Goal: Find specific page/section: Find specific page/section

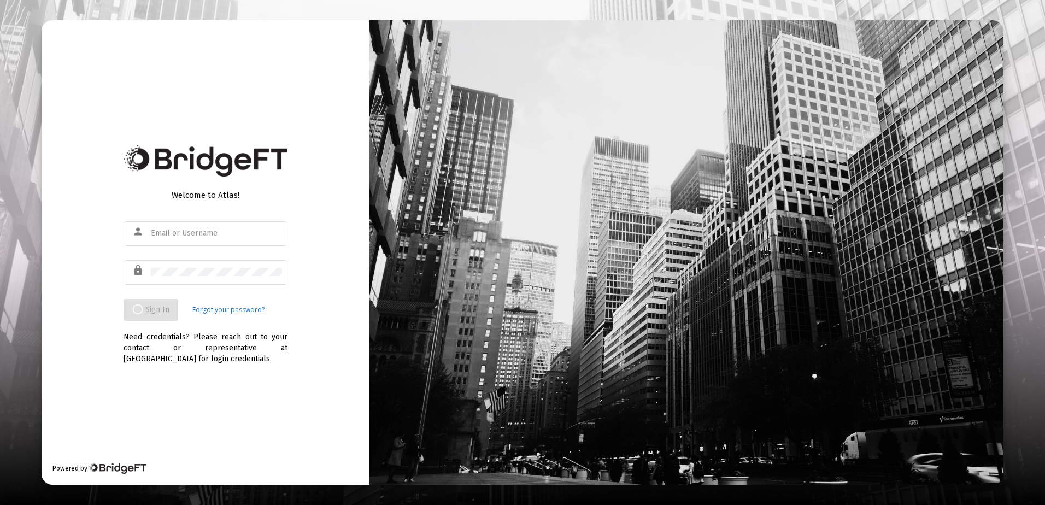
type input "[EMAIL_ADDRESS][DOMAIN_NAME]"
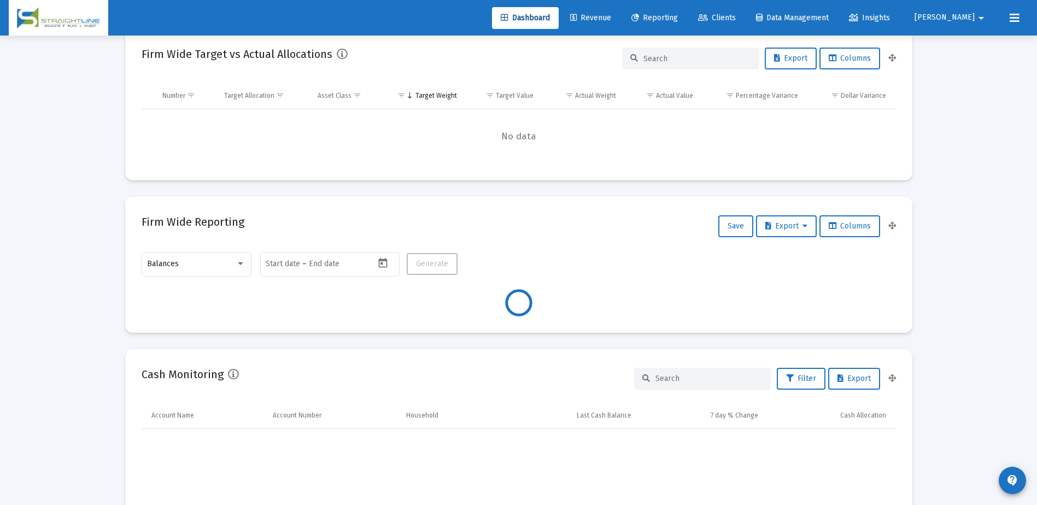
scroll to position [219, 406]
click at [736, 20] on span "Clients" at bounding box center [717, 17] width 38 height 9
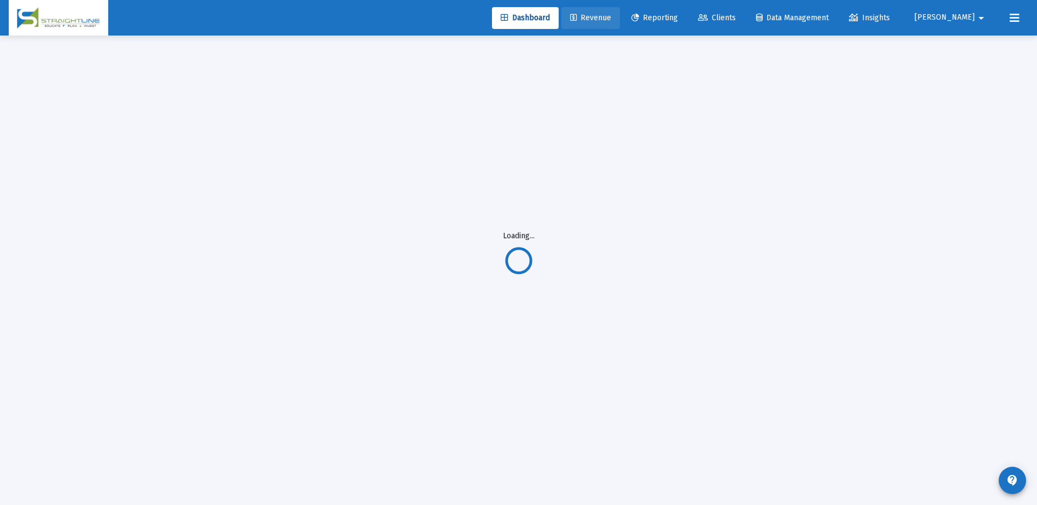
click at [611, 18] on span "Revenue" at bounding box center [590, 17] width 41 height 9
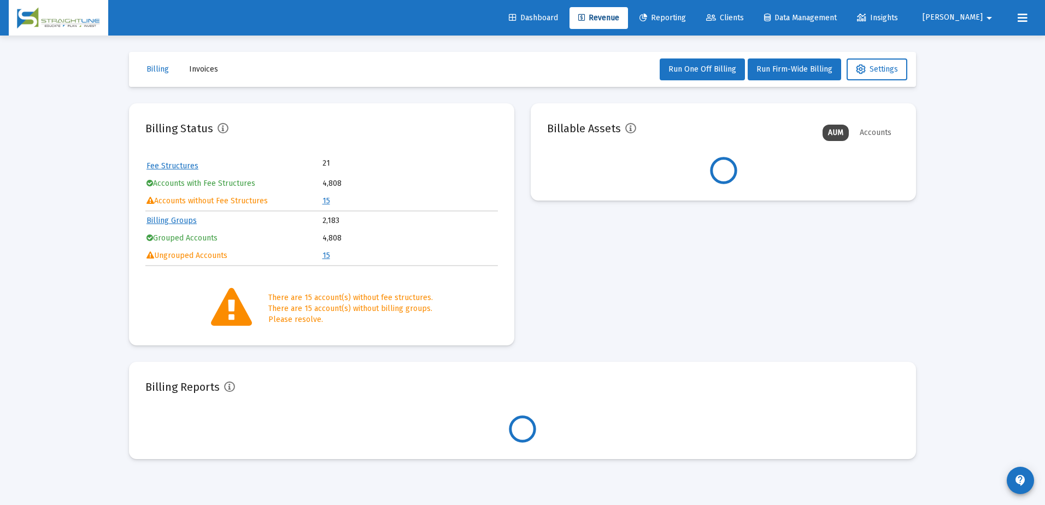
click at [744, 21] on span "Clients" at bounding box center [725, 17] width 38 height 9
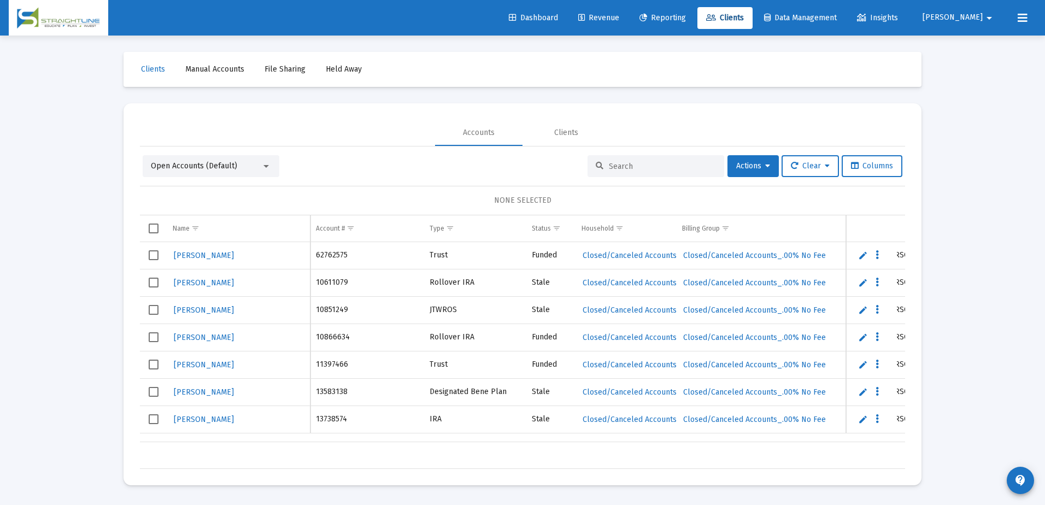
click at [611, 163] on input at bounding box center [662, 166] width 107 height 9
paste input "[PERSON_NAME]"
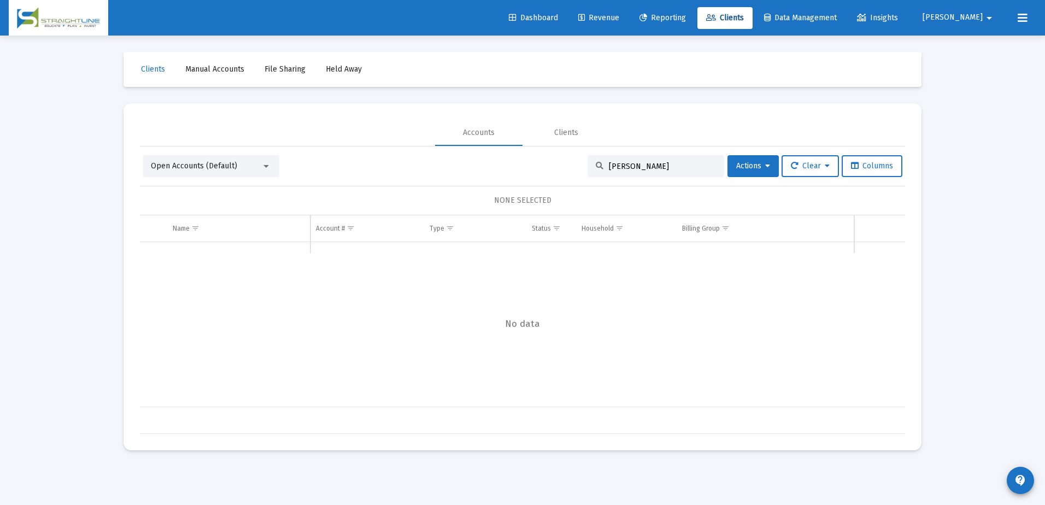
drag, startPoint x: 622, startPoint y: 166, endPoint x: 587, endPoint y: 161, distance: 35.3
click at [588, 161] on div "[PERSON_NAME]" at bounding box center [656, 166] width 137 height 22
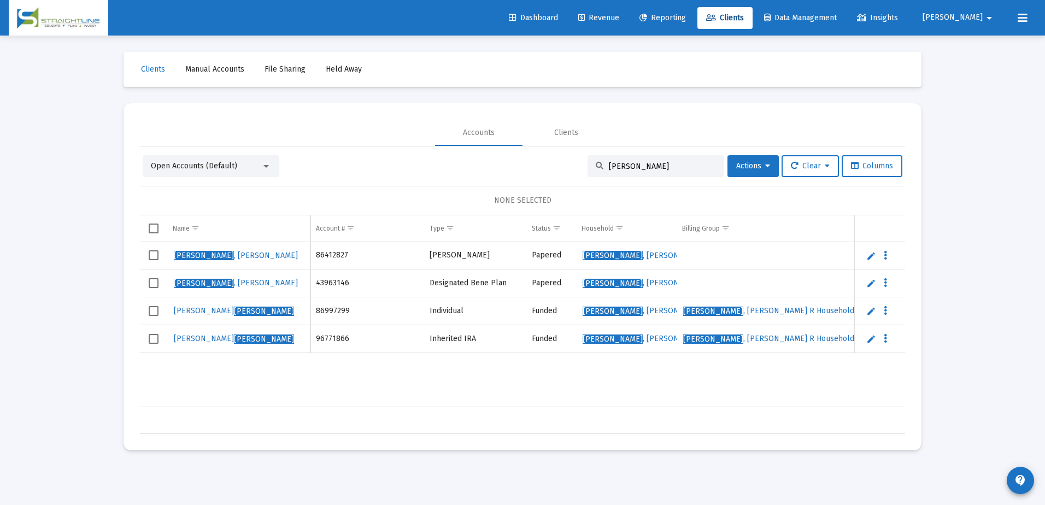
scroll to position [0, 1]
click at [611, 166] on input "[PERSON_NAME]" at bounding box center [662, 166] width 107 height 9
paste input "[PERSON_NAME]"
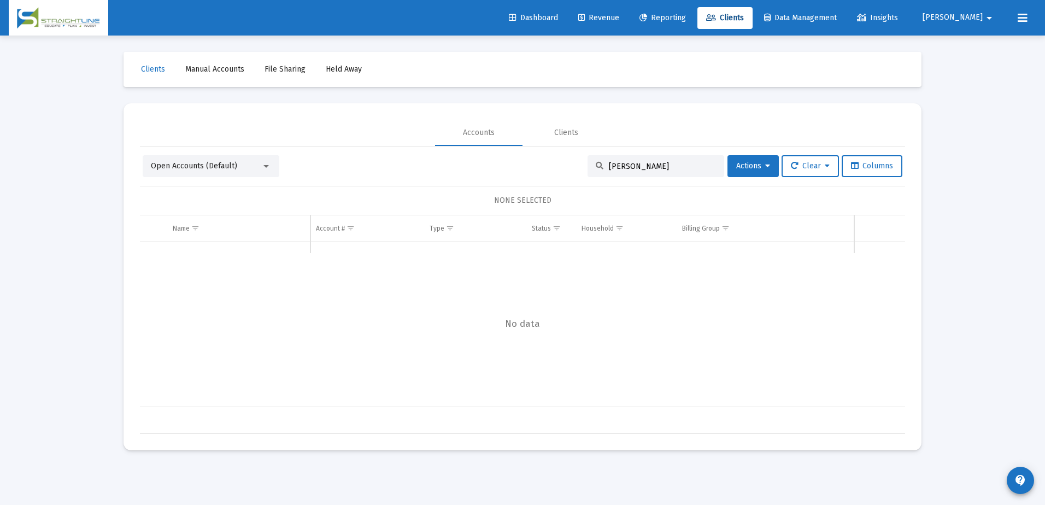
drag, startPoint x: 617, startPoint y: 165, endPoint x: 600, endPoint y: 165, distance: 17.0
click at [600, 165] on div "[PERSON_NAME]" at bounding box center [656, 166] width 137 height 22
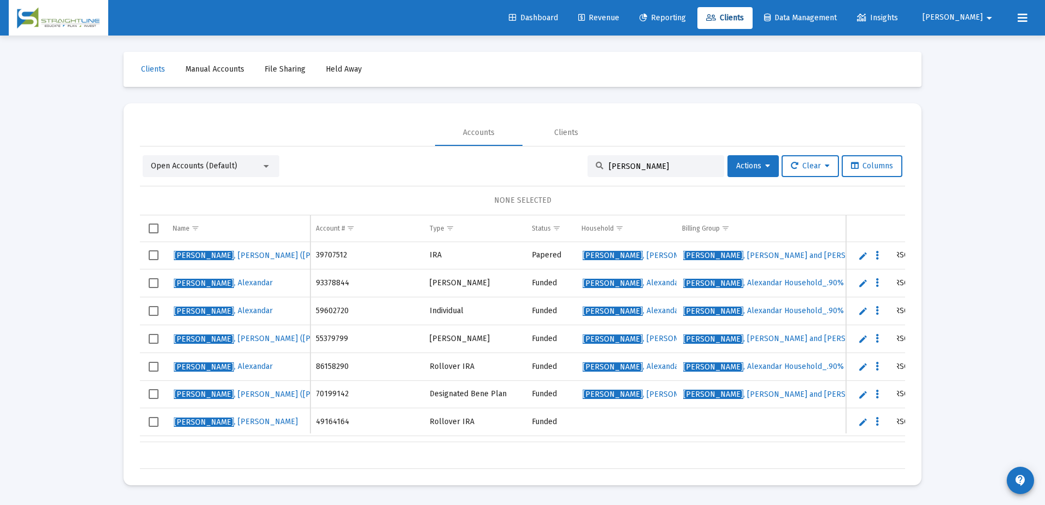
click at [649, 164] on input "[PERSON_NAME]" at bounding box center [662, 166] width 107 height 9
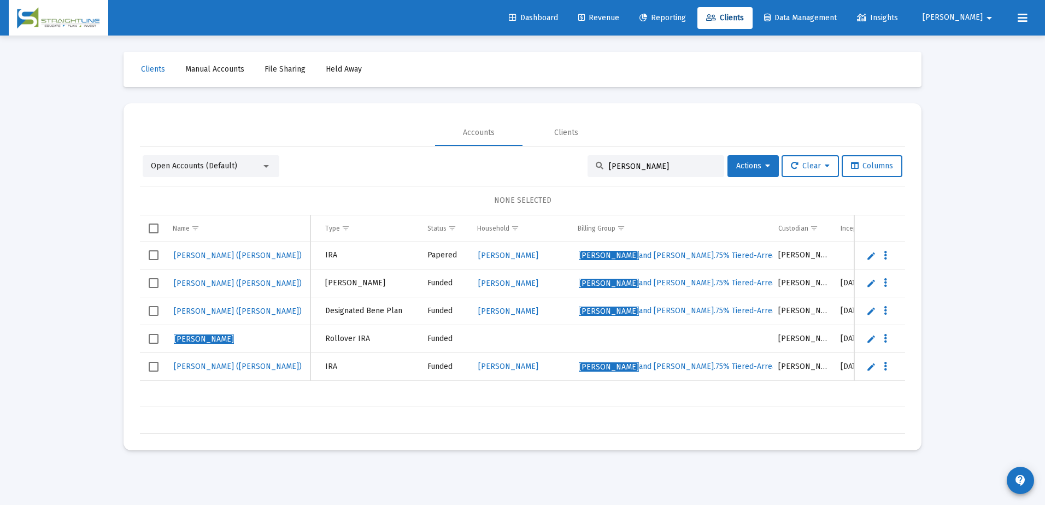
scroll to position [0, 114]
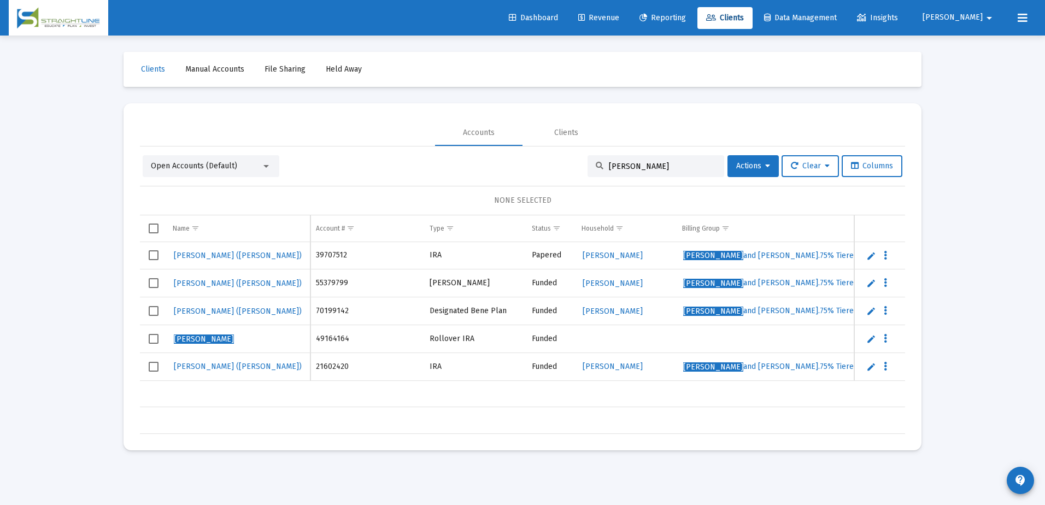
click at [598, 171] on div "[PERSON_NAME]" at bounding box center [656, 166] width 137 height 22
click at [609, 165] on input "[PERSON_NAME]" at bounding box center [662, 166] width 107 height 9
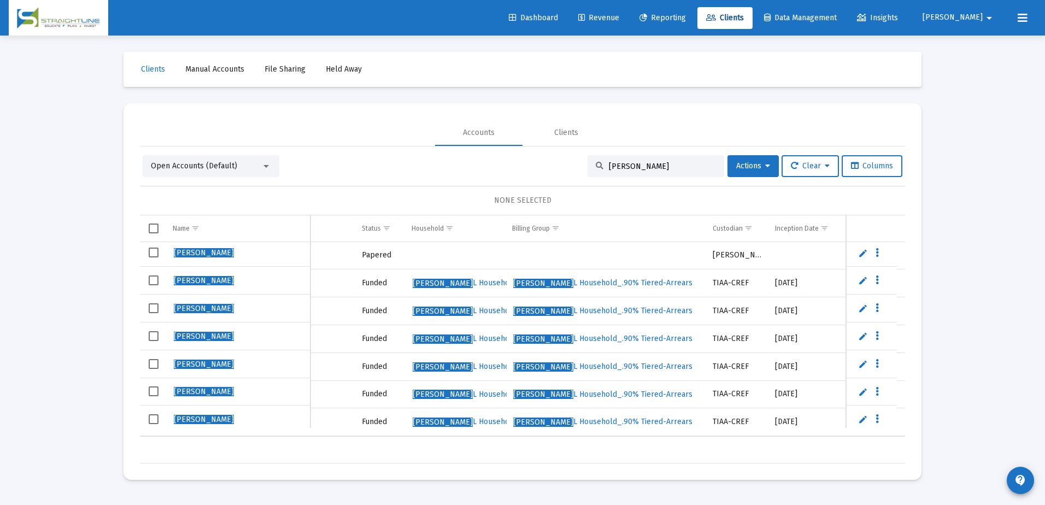
scroll to position [0, 0]
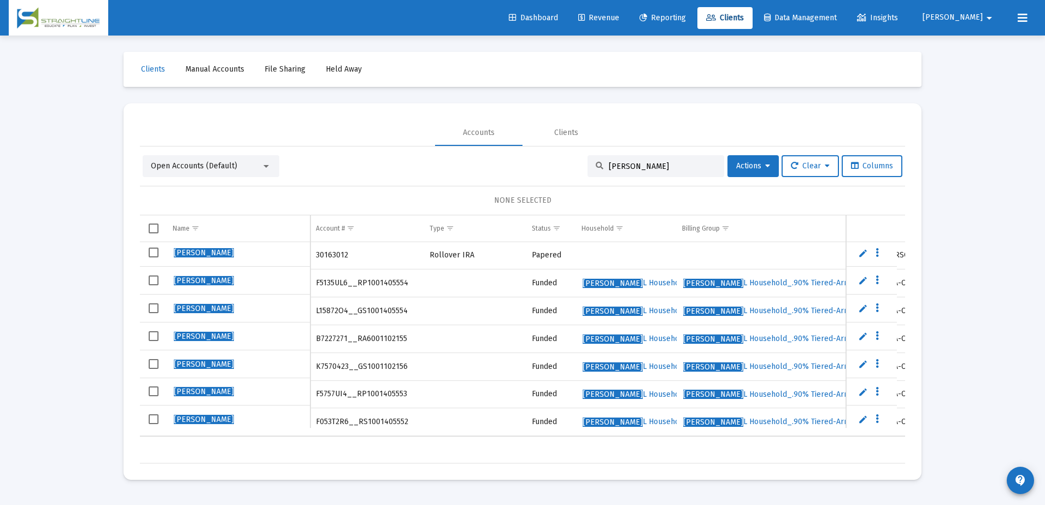
click at [610, 168] on input "[PERSON_NAME]" at bounding box center [662, 166] width 107 height 9
paste input "[PERSON_NAME]"
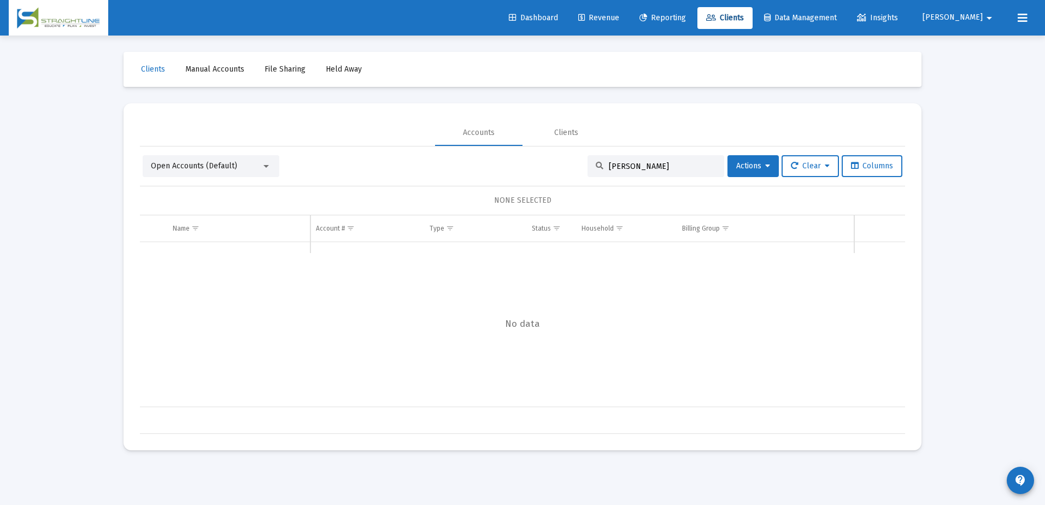
drag, startPoint x: 621, startPoint y: 167, endPoint x: 597, endPoint y: 167, distance: 24.1
click at [597, 167] on div "[PERSON_NAME]" at bounding box center [656, 166] width 137 height 22
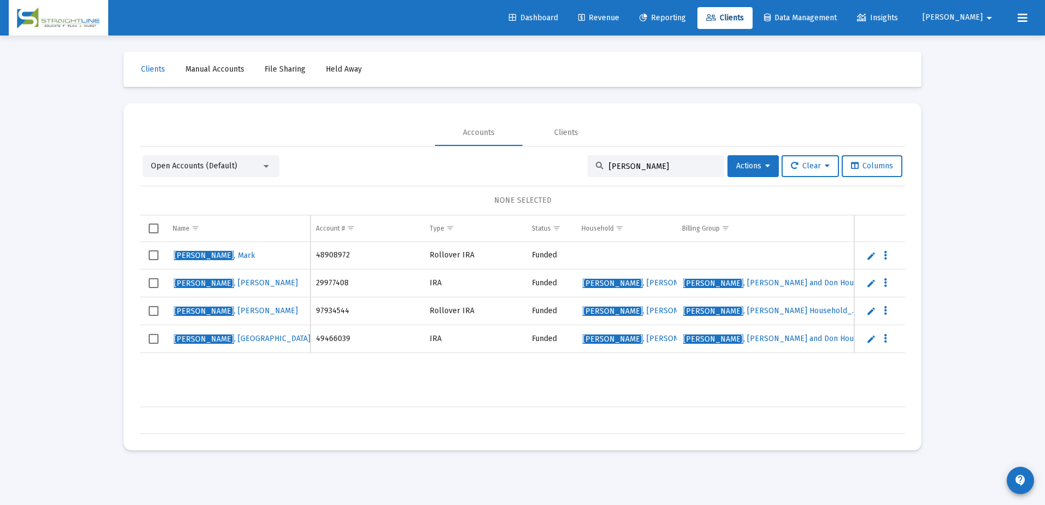
click at [643, 163] on input "[PERSON_NAME]" at bounding box center [662, 166] width 107 height 9
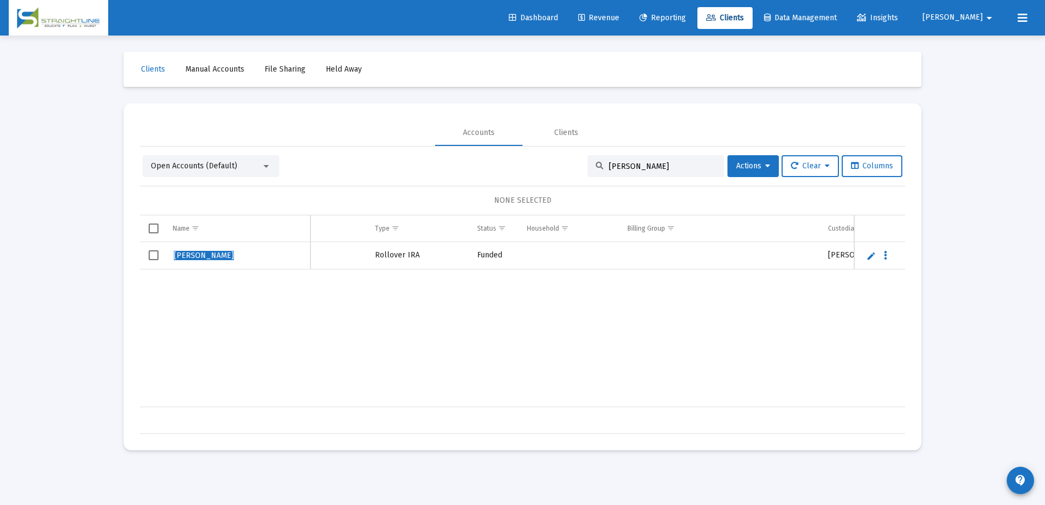
scroll to position [0, 230]
click at [653, 166] on input "[PERSON_NAME]" at bounding box center [662, 166] width 107 height 9
paste input "[PERSON_NAME]"
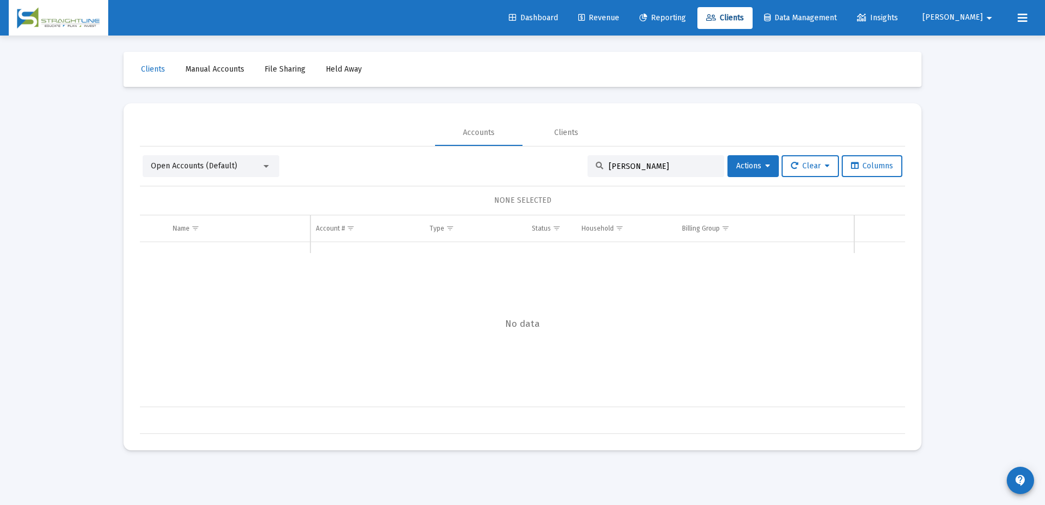
drag, startPoint x: 631, startPoint y: 166, endPoint x: 597, endPoint y: 161, distance: 34.3
click at [597, 161] on div "[PERSON_NAME]" at bounding box center [656, 166] width 137 height 22
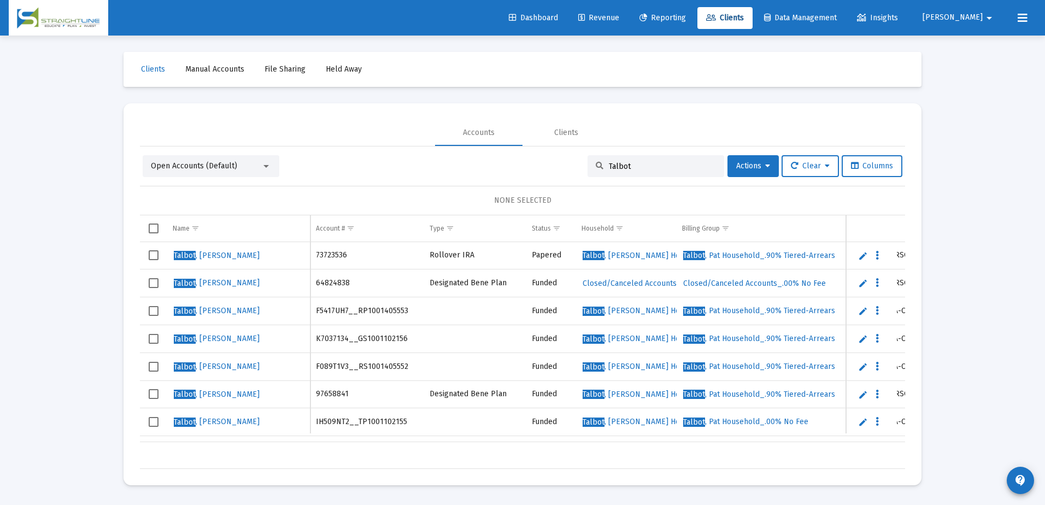
click at [664, 165] on input "Talbot" at bounding box center [662, 166] width 107 height 9
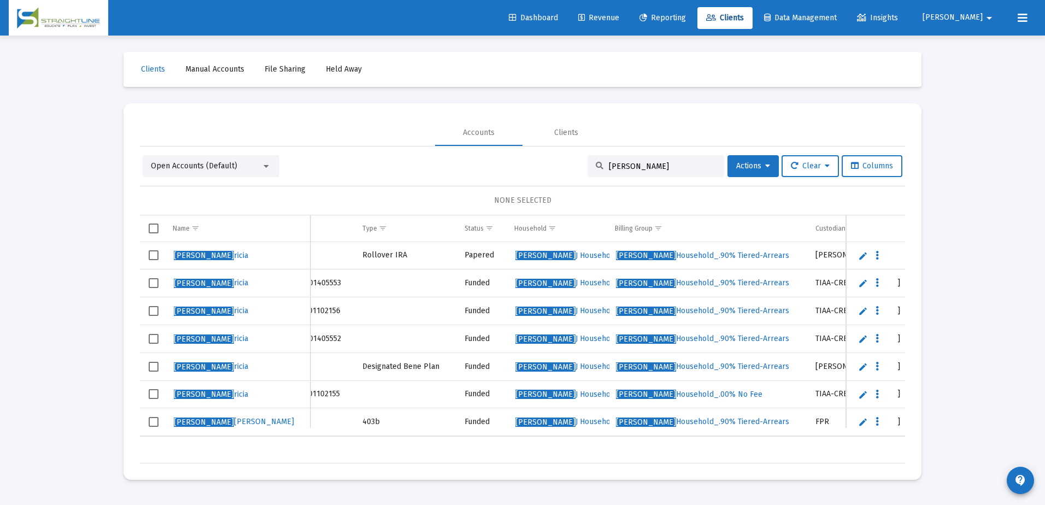
scroll to position [0, 96]
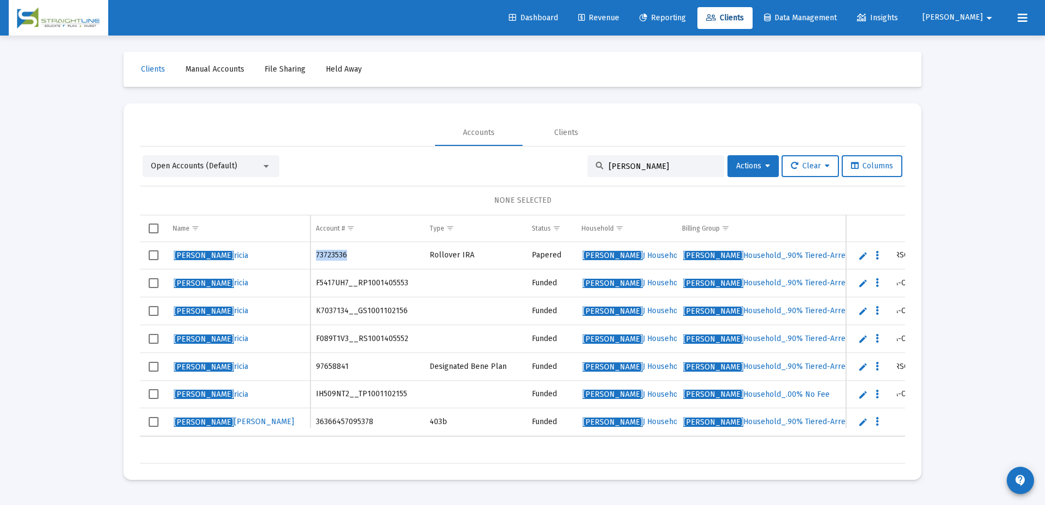
drag, startPoint x: 348, startPoint y: 255, endPoint x: 316, endPoint y: 254, distance: 31.7
click at [316, 254] on td "73723536" at bounding box center [368, 255] width 114 height 27
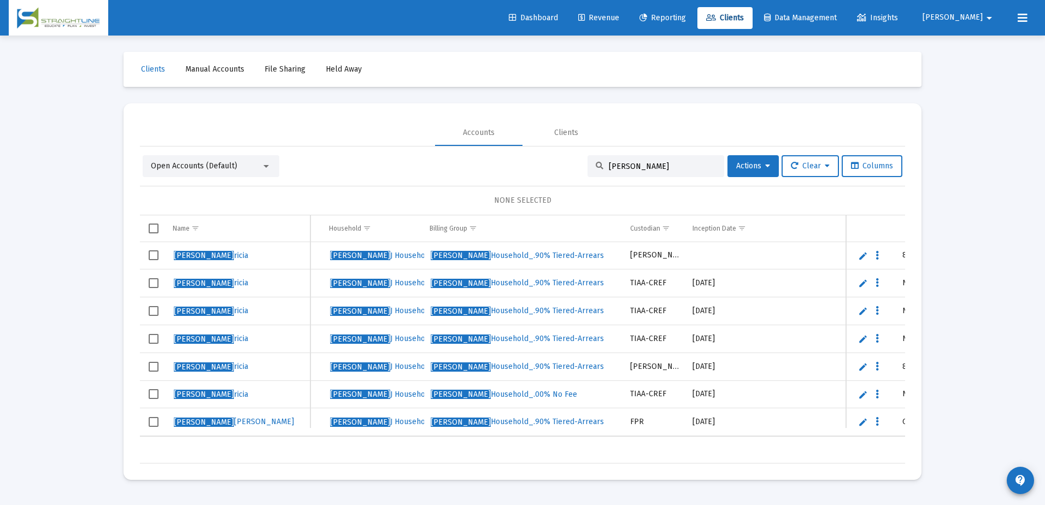
scroll to position [0, 251]
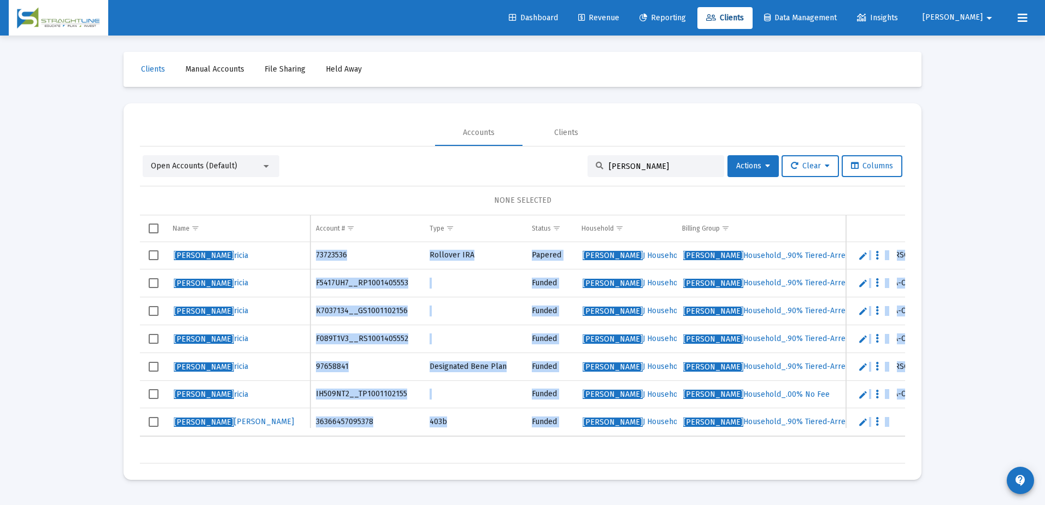
drag, startPoint x: 346, startPoint y: 444, endPoint x: 327, endPoint y: 441, distance: 19.0
click at [327, 441] on div "Name Name Account # Type Status Household Billing Group Custodian Inception Dat…" at bounding box center [522, 339] width 765 height 248
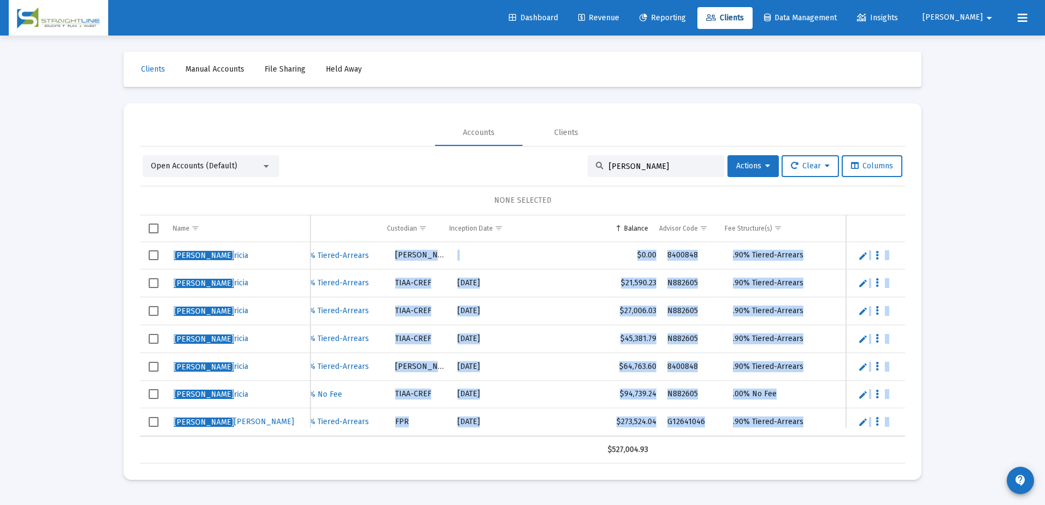
click at [600, 361] on td "$64,763.60" at bounding box center [596, 367] width 131 height 28
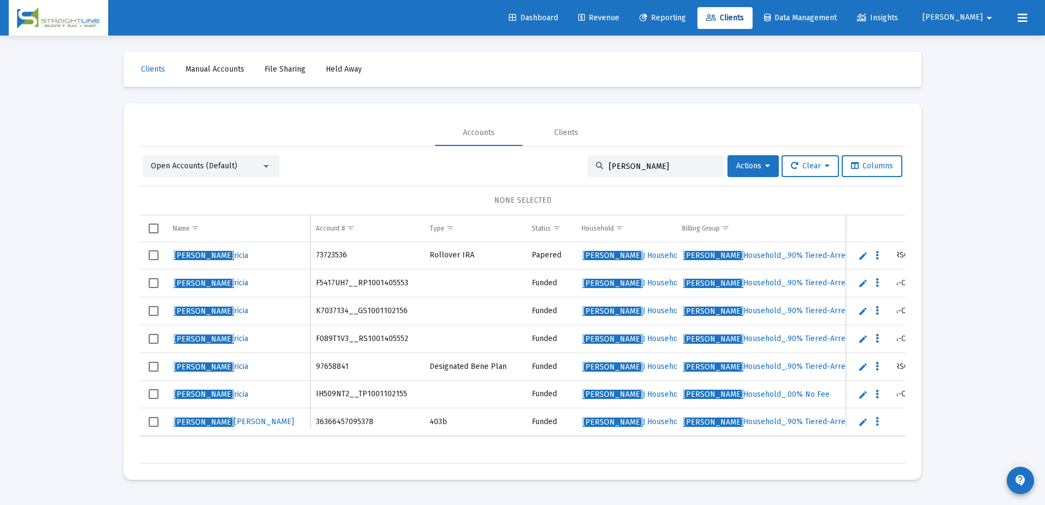
click at [622, 162] on input "[PERSON_NAME]" at bounding box center [662, 166] width 107 height 9
click at [623, 162] on input "[PERSON_NAME]" at bounding box center [662, 166] width 107 height 9
click at [625, 161] on div "[PERSON_NAME]" at bounding box center [656, 166] width 137 height 22
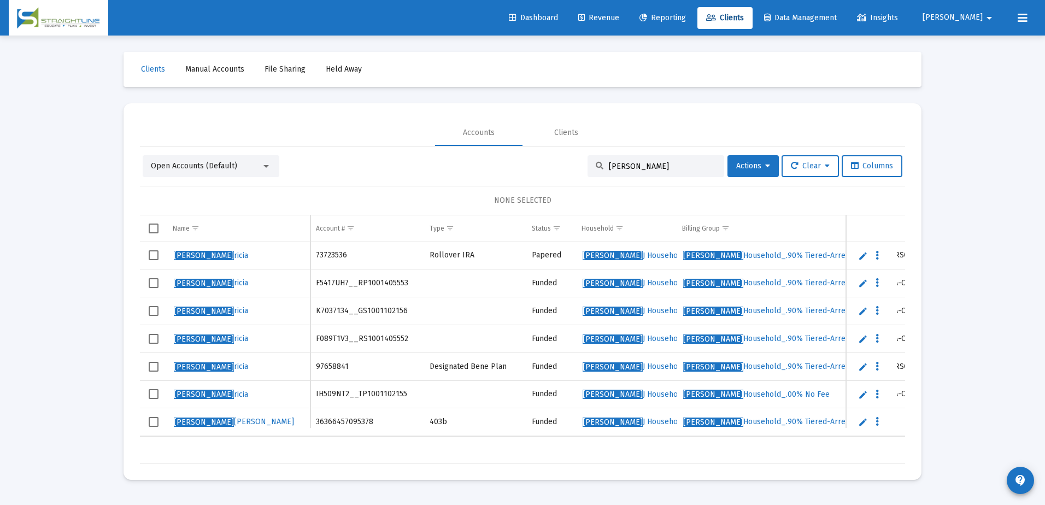
click at [626, 165] on input "[PERSON_NAME]" at bounding box center [662, 166] width 107 height 9
paste input "racy [PERSON_NAME]"
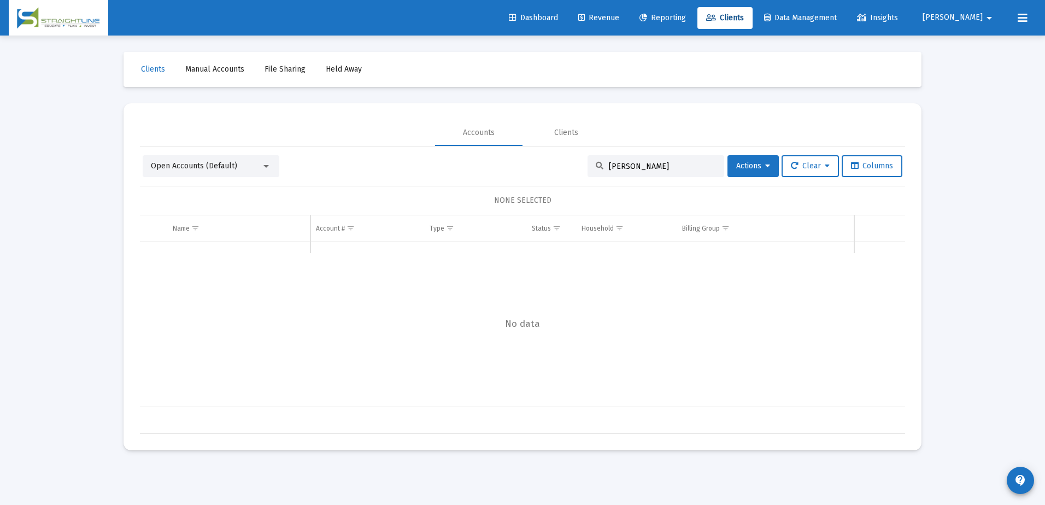
drag, startPoint x: 622, startPoint y: 166, endPoint x: 600, endPoint y: 165, distance: 21.9
click at [600, 165] on div "[PERSON_NAME]" at bounding box center [656, 166] width 137 height 22
click at [609, 164] on input "[PERSON_NAME]" at bounding box center [662, 166] width 107 height 9
click at [609, 165] on input "[PERSON_NAME]" at bounding box center [662, 166] width 107 height 9
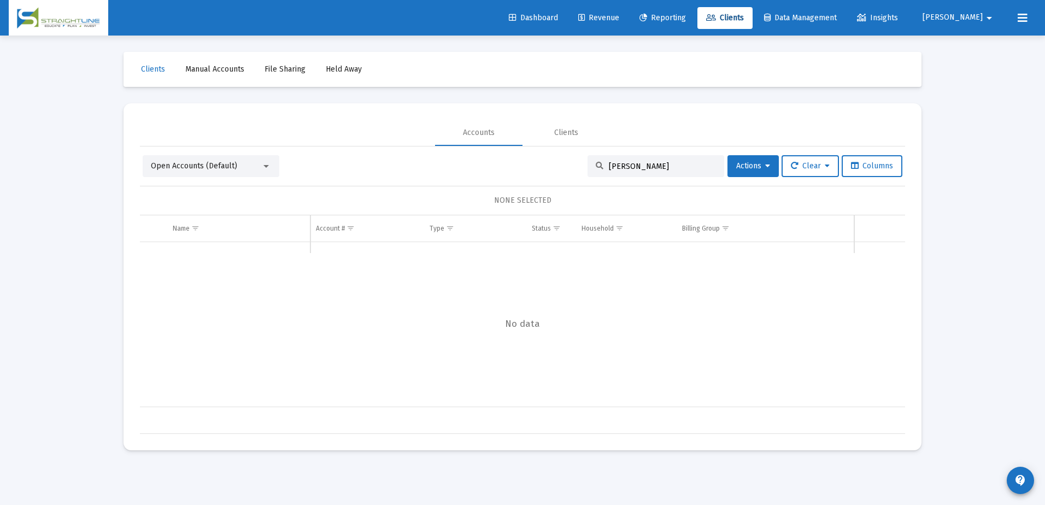
click at [609, 164] on input "[PERSON_NAME]" at bounding box center [662, 166] width 107 height 9
drag, startPoint x: 619, startPoint y: 168, endPoint x: 604, endPoint y: 168, distance: 15.3
click at [609, 168] on input "[PERSON_NAME]" at bounding box center [662, 166] width 107 height 9
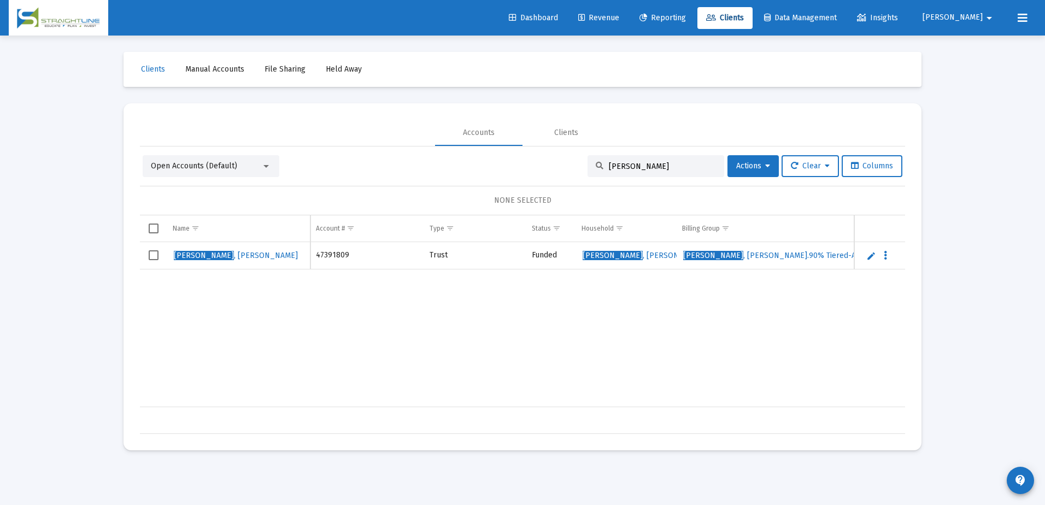
click at [648, 169] on input "[PERSON_NAME]" at bounding box center [662, 166] width 107 height 9
type input "[PERSON_NAME]"
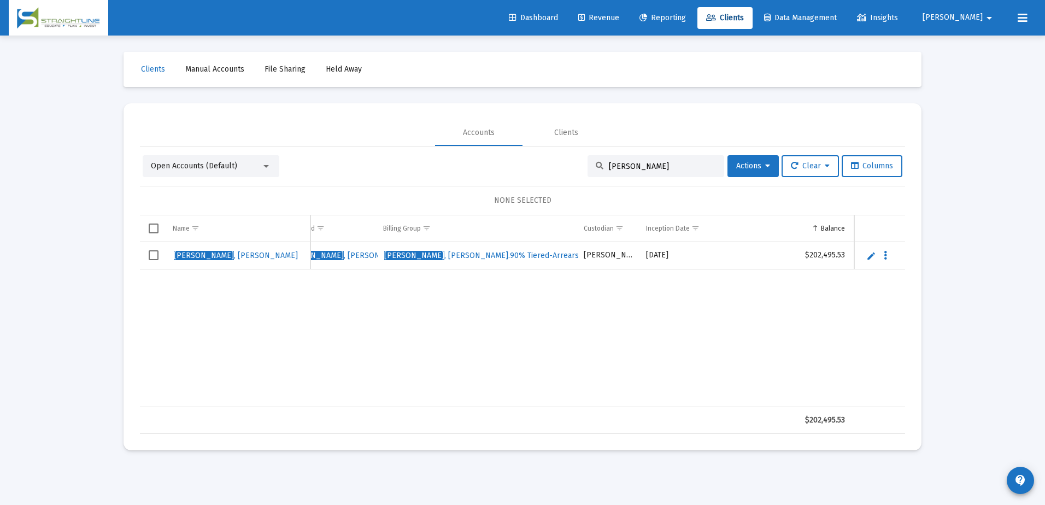
scroll to position [0, 409]
